Goal: Information Seeking & Learning: Find specific fact

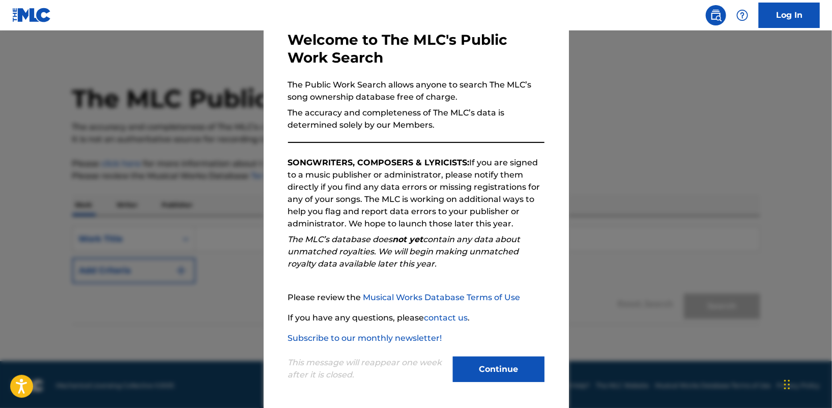
scroll to position [57, 0]
click at [514, 368] on button "Continue" at bounding box center [499, 368] width 92 height 25
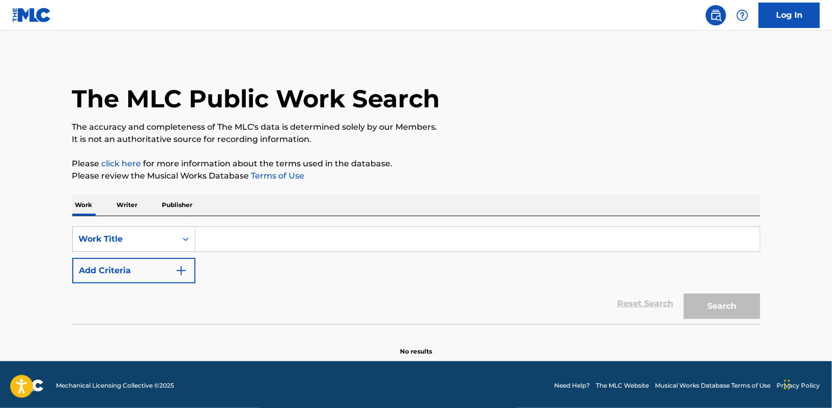
click at [220, 240] on input "Search Form" at bounding box center [477, 239] width 564 height 24
type input "Imagine"
click at [684, 294] on button "Search" at bounding box center [722, 306] width 76 height 25
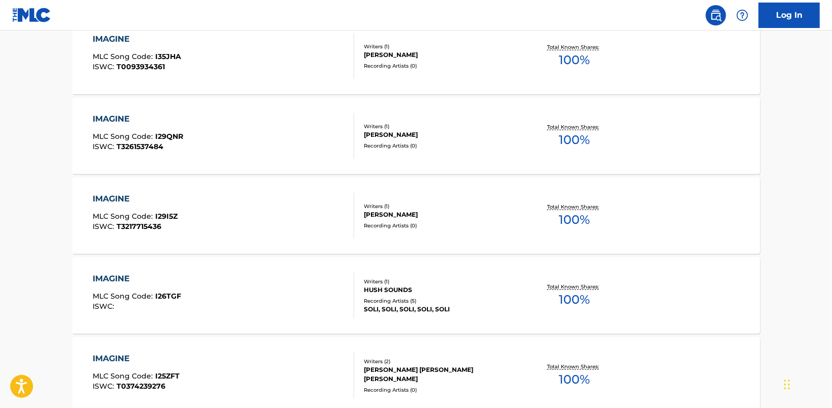
scroll to position [0, 0]
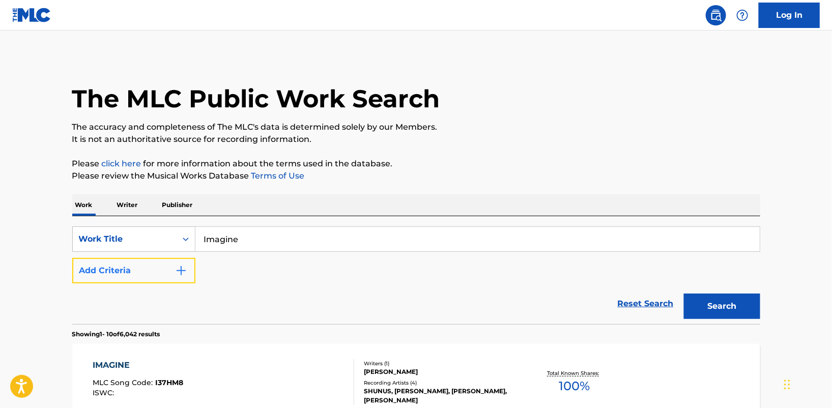
click at [178, 270] on img "Search Form" at bounding box center [181, 271] width 12 height 12
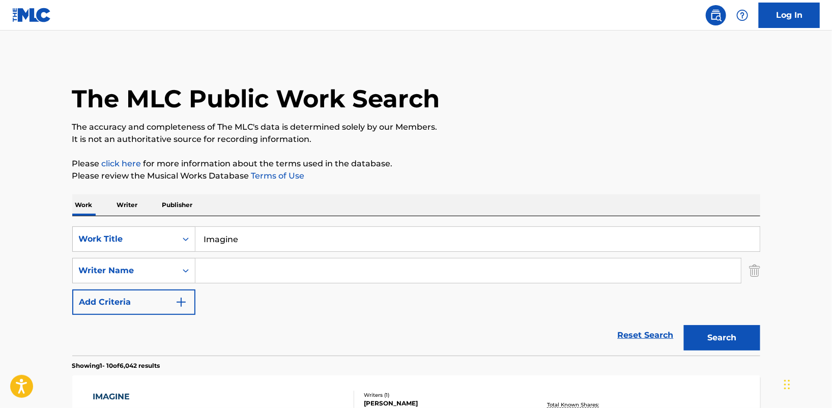
click at [219, 265] on input "Search Form" at bounding box center [468, 271] width 546 height 24
type input "[PERSON_NAME]"
click at [723, 325] on button "Search" at bounding box center [722, 337] width 76 height 25
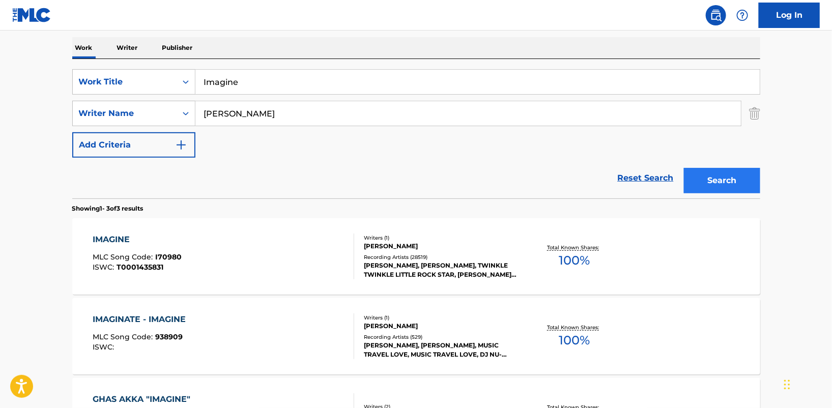
scroll to position [158, 0]
click at [118, 238] on div "IMAGINE" at bounding box center [137, 239] width 89 height 12
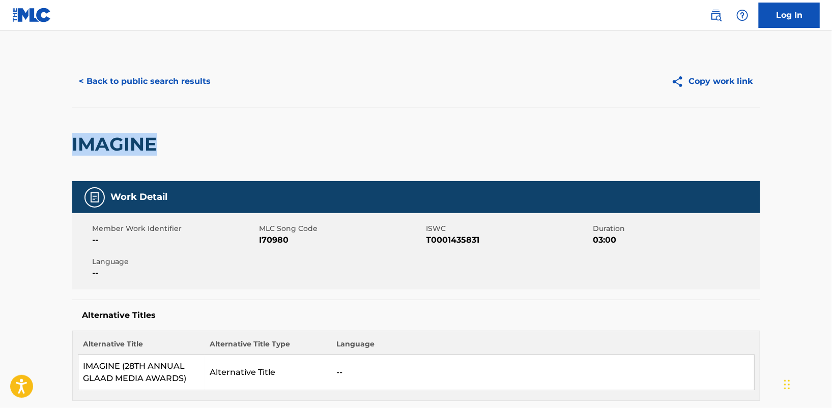
drag, startPoint x: 832, startPoint y: 88, endPoint x: 835, endPoint y: 134, distance: 46.4
click at [832, 134] on html "Accessibility Screen-Reader Guide, Feedback, and Issue Reporting | New window C…" at bounding box center [416, 204] width 832 height 408
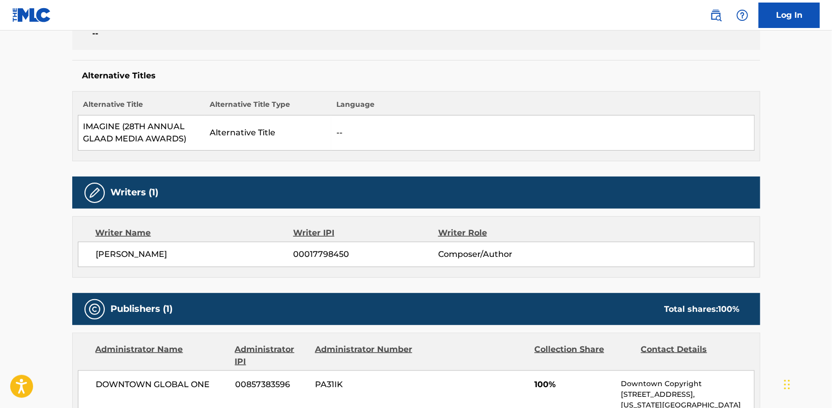
scroll to position [240, 0]
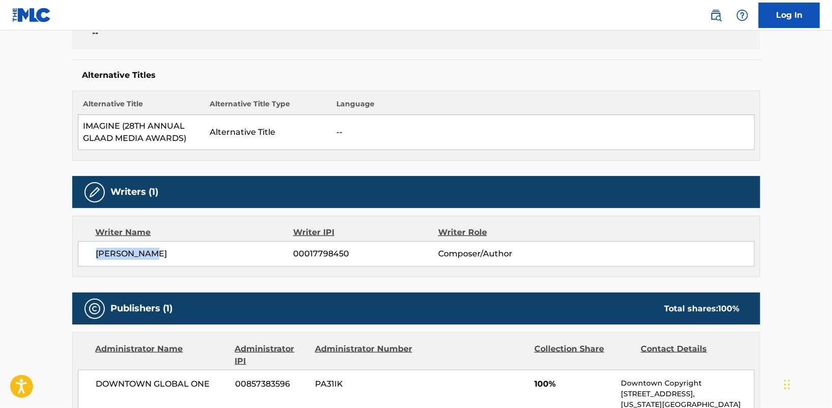
drag, startPoint x: 160, startPoint y: 252, endPoint x: 91, endPoint y: 252, distance: 69.7
click at [91, 252] on div "[PERSON_NAME] 00017798450 Composer/Author" at bounding box center [416, 253] width 677 height 25
copy span "[PERSON_NAME]"
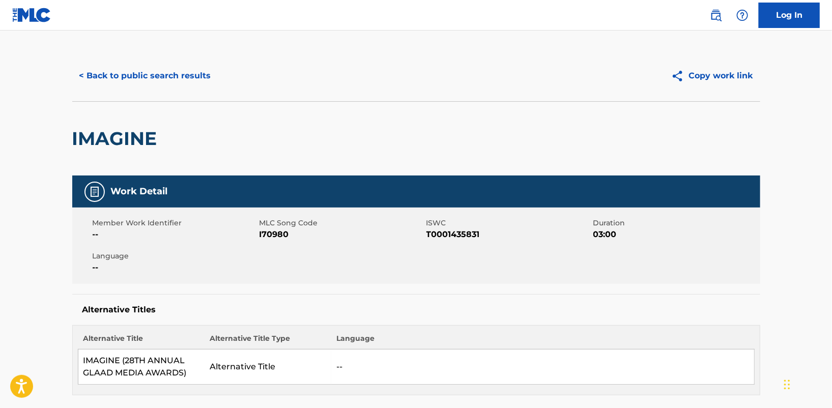
scroll to position [0, 0]
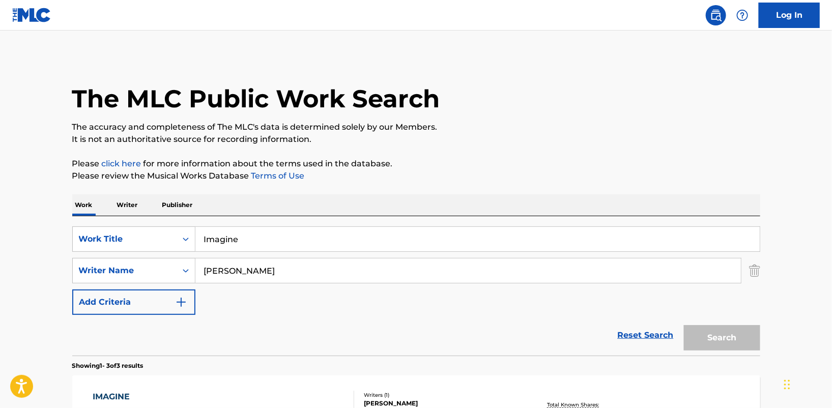
scroll to position [158, 0]
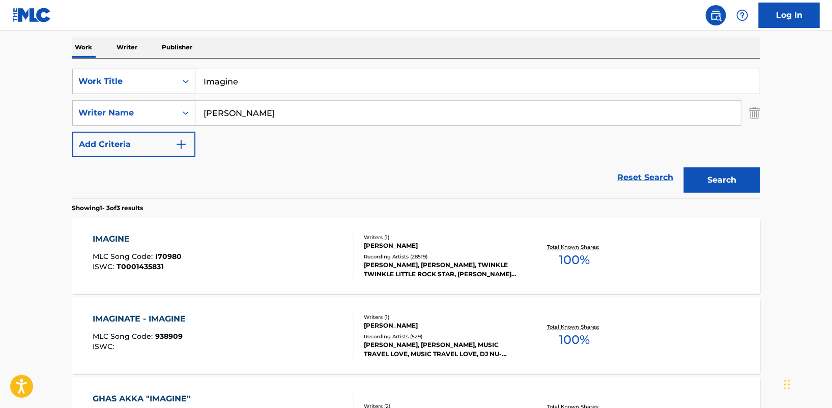
click at [262, 79] on input "Imagine" at bounding box center [477, 81] width 564 height 24
type input "I"
type input "Come Together"
click at [684, 167] on button "Search" at bounding box center [722, 179] width 76 height 25
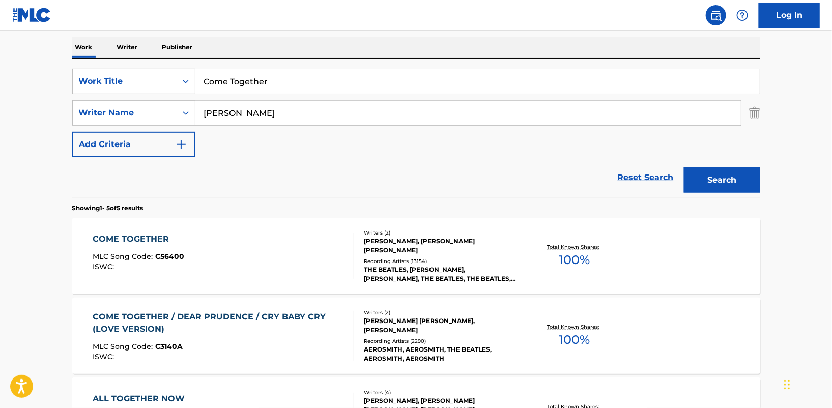
click at [150, 235] on div "COME TOGETHER" at bounding box center [139, 239] width 92 height 12
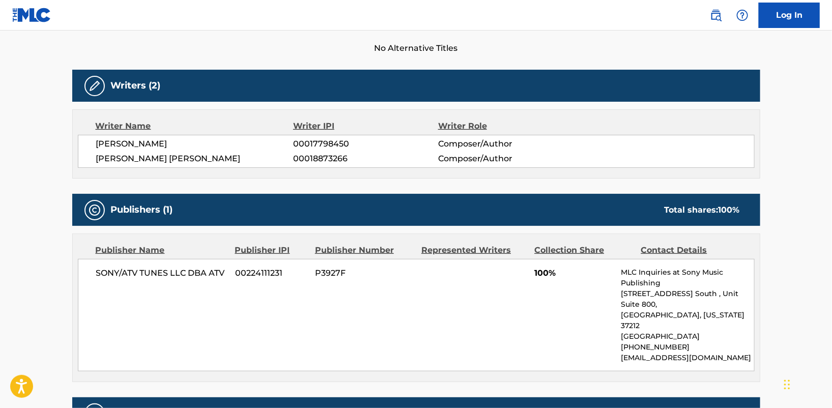
scroll to position [290, 0]
